Goal: Task Accomplishment & Management: Complete application form

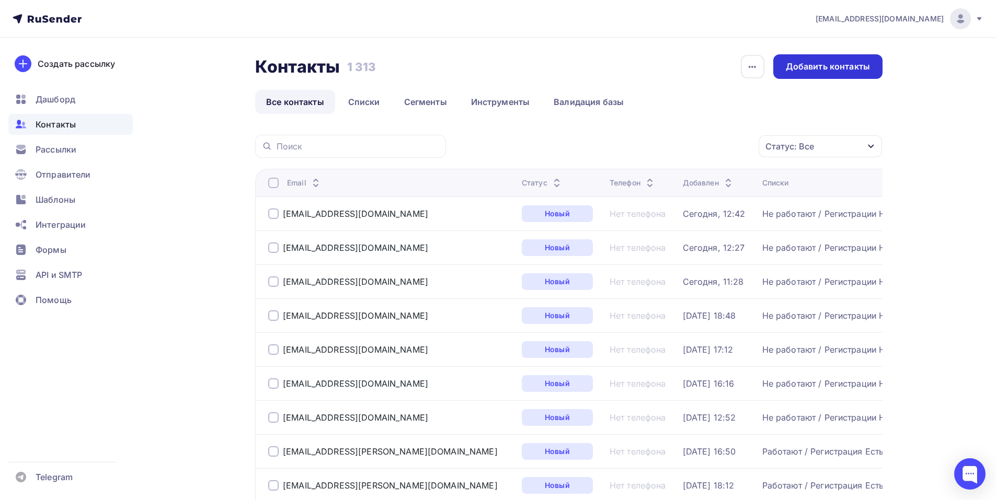
click at [798, 65] on div "Добавить контакты" at bounding box center [828, 67] width 84 height 12
click at [831, 65] on div "Добавить контакты" at bounding box center [828, 67] width 84 height 12
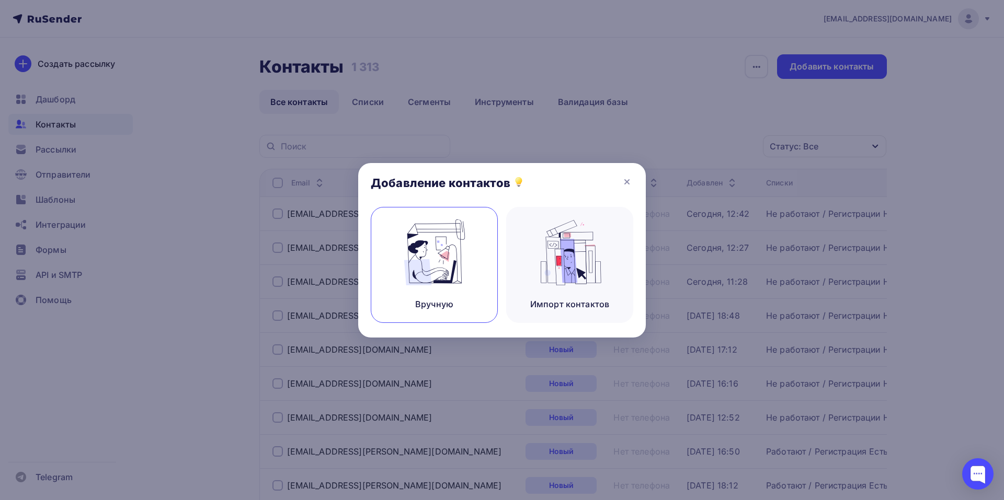
click at [427, 256] on img at bounding box center [434, 253] width 70 height 66
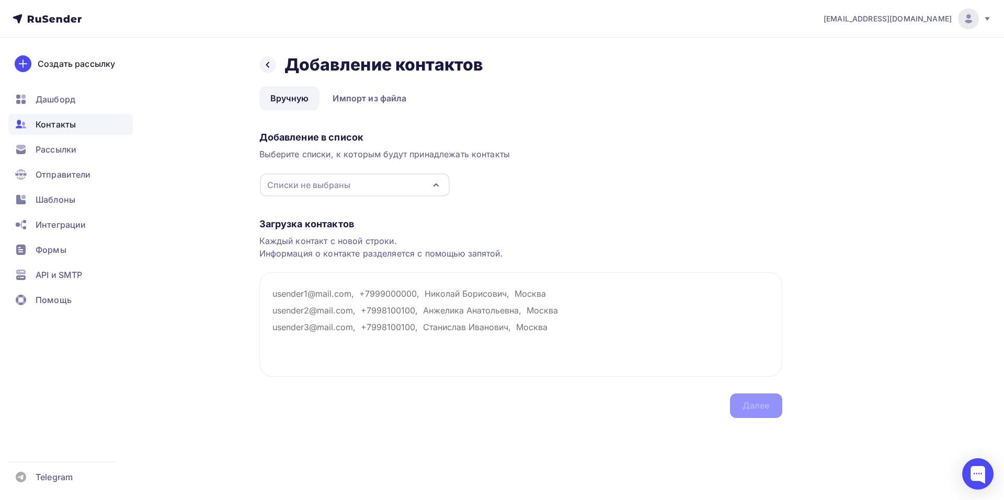
click at [356, 185] on div "Списки не выбраны" at bounding box center [355, 185] width 190 height 23
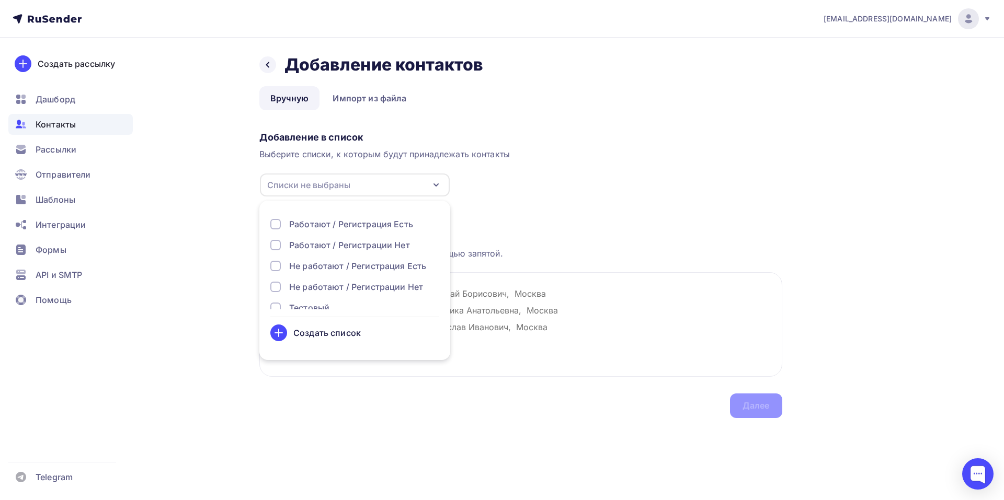
click at [307, 285] on div "Не работают / Регистрации Нет" at bounding box center [356, 287] width 134 height 13
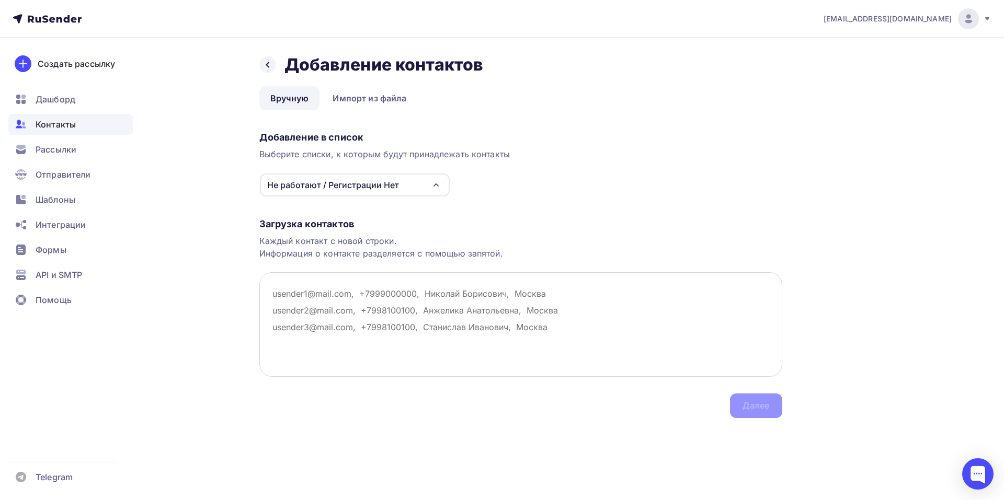
click at [509, 323] on textarea at bounding box center [520, 324] width 523 height 105
paste textarea "Гринмэйкер ООО , [EMAIL_ADDRESS][DOMAIN_NAME]"
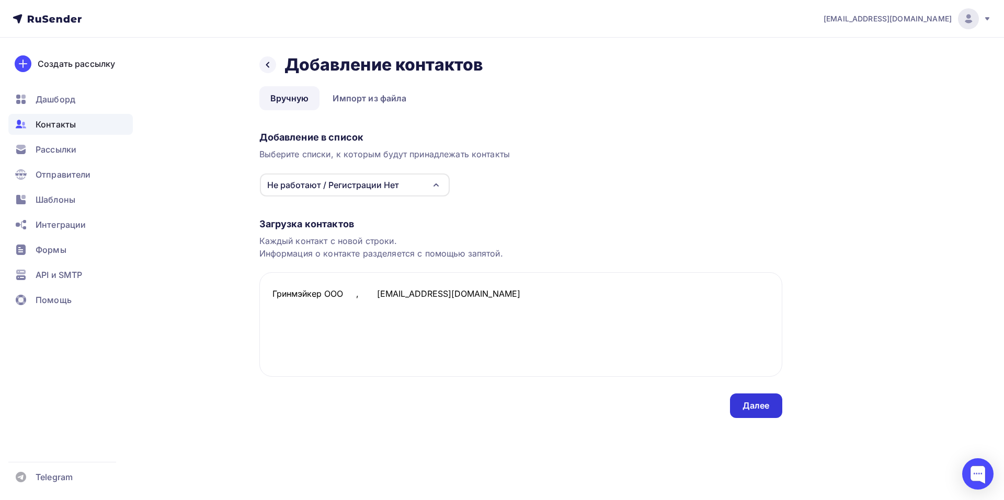
type textarea "Гринмэйкер ООО , [EMAIL_ADDRESS][DOMAIN_NAME]"
click at [763, 409] on div "Далее" at bounding box center [755, 406] width 27 height 12
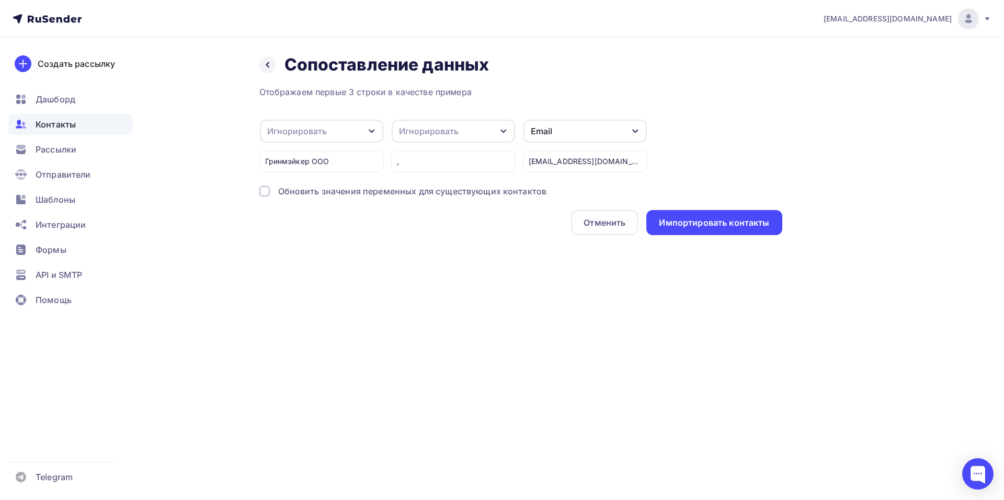
click at [371, 132] on icon "button" at bounding box center [372, 132] width 6 height 4
click at [286, 125] on div "Имя" at bounding box center [304, 127] width 61 height 13
click at [748, 232] on div "Импортировать контакты" at bounding box center [713, 222] width 135 height 25
